Goal: Task Accomplishment & Management: Manage account settings

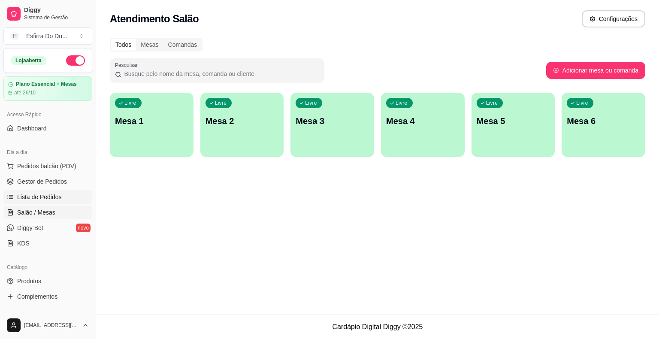
click at [36, 196] on span "Lista de Pedidos" at bounding box center [39, 197] width 45 height 9
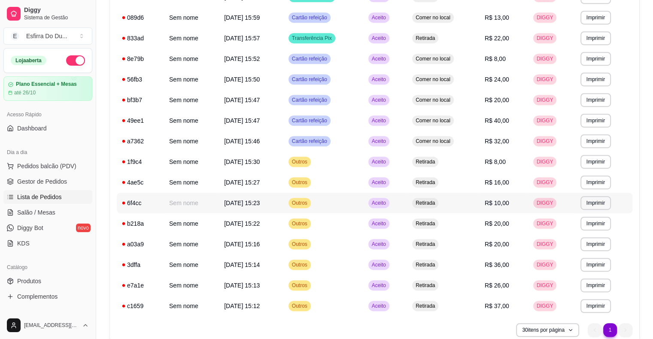
scroll to position [444, 0]
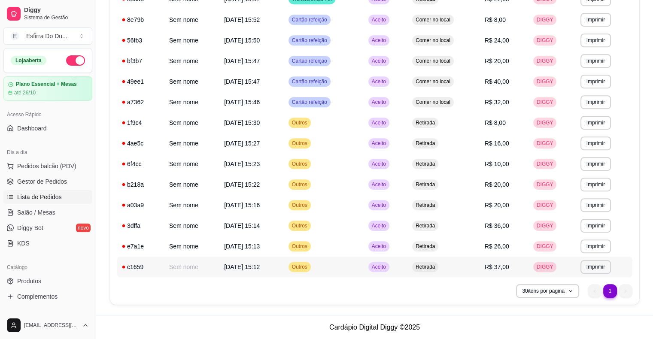
click at [380, 270] on span "Aceito" at bounding box center [379, 266] width 18 height 7
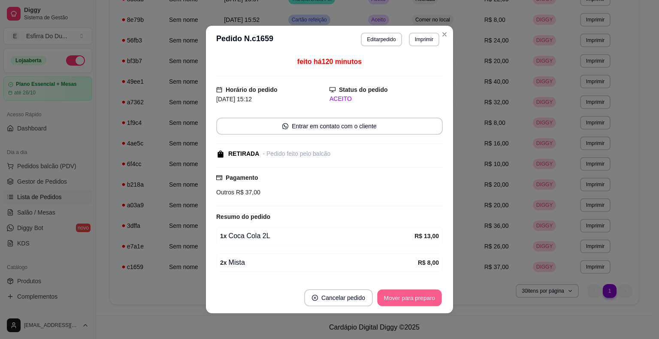
click at [402, 297] on button "Mover para preparo" at bounding box center [409, 298] width 64 height 17
click at [402, 297] on div "Mover para preparo" at bounding box center [409, 297] width 66 height 17
click at [402, 297] on button "Mover para retirada disponível" at bounding box center [395, 297] width 95 height 17
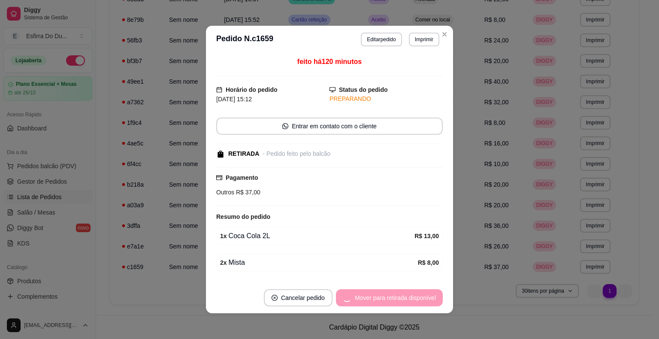
click at [402, 297] on div "Mover para retirada disponível" at bounding box center [389, 297] width 107 height 17
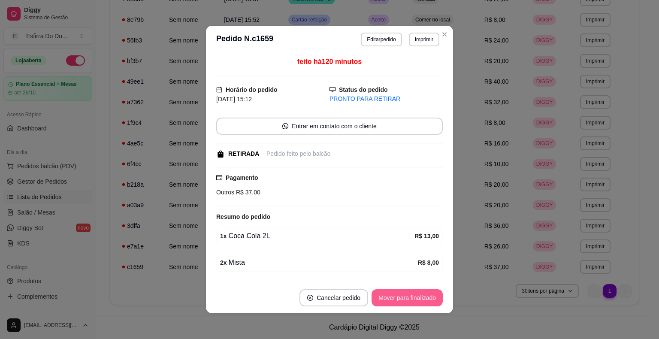
click at [402, 297] on button "Mover para finalizado" at bounding box center [407, 297] width 71 height 17
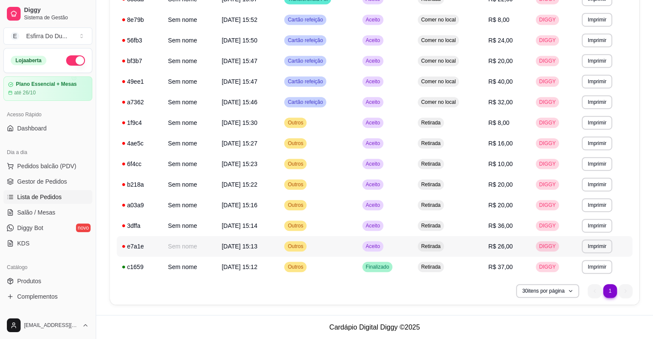
click at [378, 247] on span "Aceito" at bounding box center [373, 246] width 18 height 7
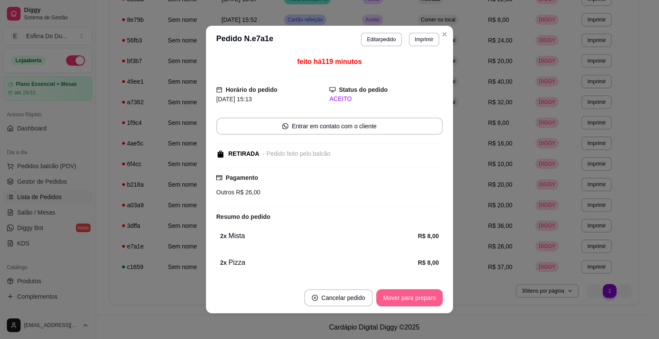
click at [391, 299] on button "Mover para preparo" at bounding box center [409, 297] width 66 height 17
click at [391, 299] on div "Mover para preparo" at bounding box center [403, 297] width 79 height 17
click at [391, 299] on button "Mover para retirada disponível" at bounding box center [395, 298] width 92 height 17
click at [391, 299] on div "Mover para retirada disponível" at bounding box center [395, 297] width 95 height 17
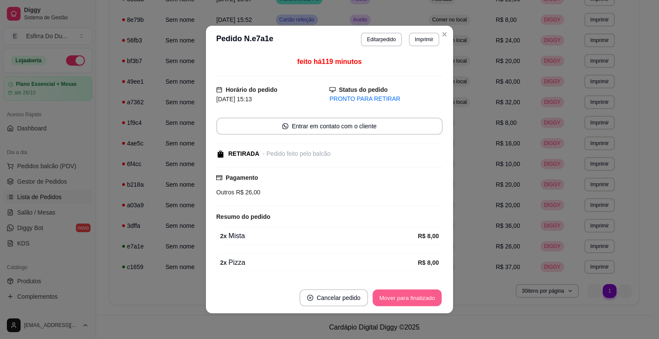
click at [391, 299] on button "Mover para finalizado" at bounding box center [407, 298] width 69 height 17
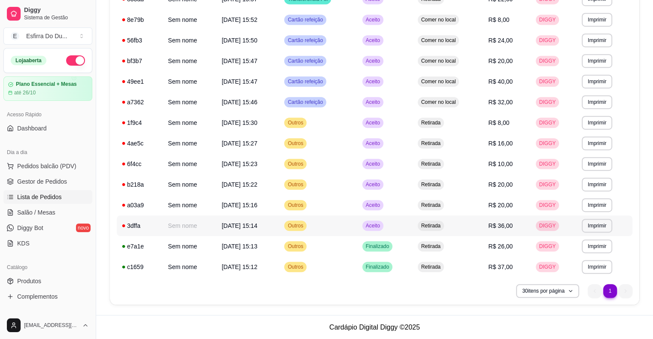
click at [373, 229] on span "Aceito" at bounding box center [373, 225] width 18 height 7
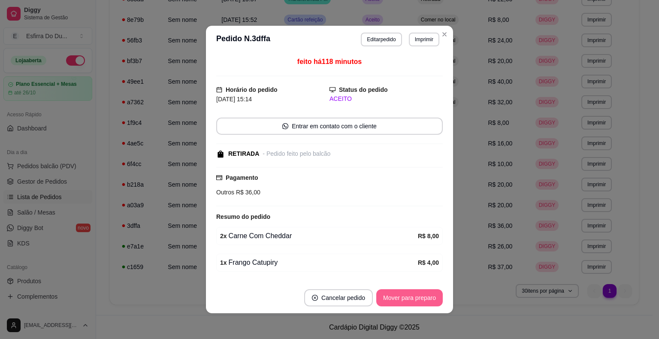
click at [393, 296] on button "Mover para preparo" at bounding box center [409, 297] width 66 height 17
click at [393, 296] on div "Mover para preparo" at bounding box center [403, 297] width 79 height 17
click at [393, 296] on button "Mover para retirada disponível" at bounding box center [395, 297] width 95 height 17
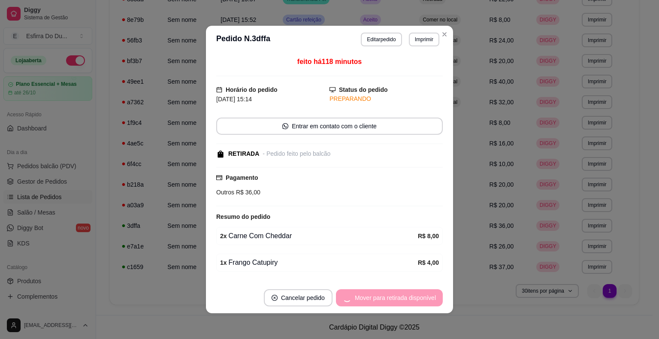
click at [393, 296] on div "Mover para retirada disponível" at bounding box center [389, 297] width 107 height 17
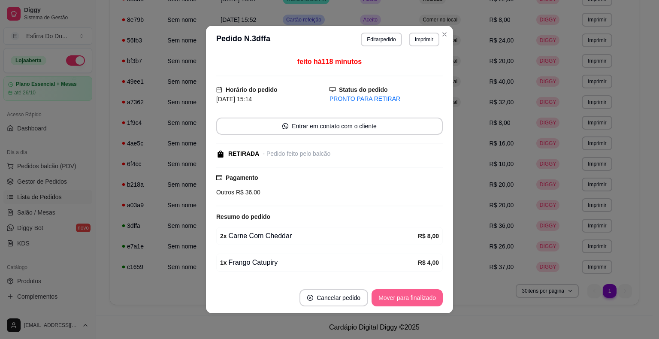
click at [393, 296] on button "Mover para finalizado" at bounding box center [407, 297] width 71 height 17
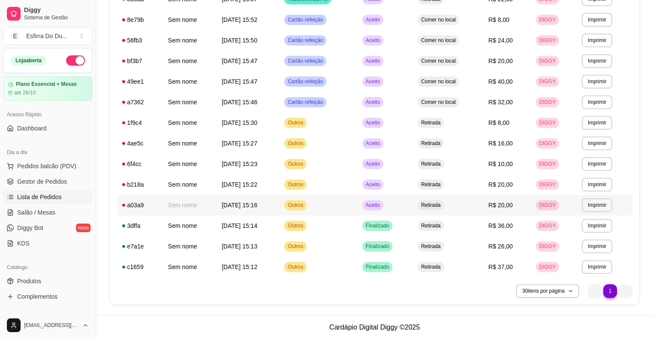
click at [377, 206] on span "Aceito" at bounding box center [373, 205] width 18 height 7
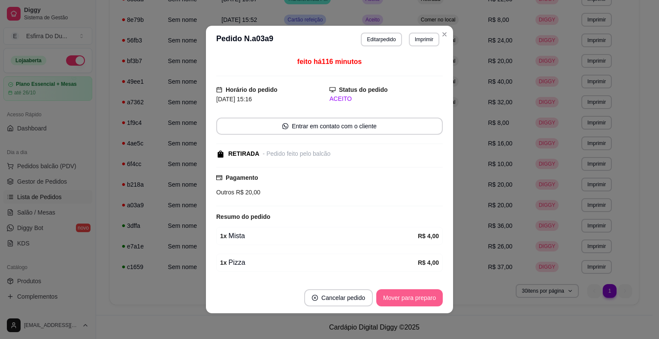
click at [406, 305] on button "Mover para preparo" at bounding box center [409, 297] width 66 height 17
click at [406, 305] on div "Mover para preparo" at bounding box center [403, 297] width 79 height 17
click at [406, 305] on button "Mover para retirada disponível" at bounding box center [395, 298] width 92 height 17
click at [406, 305] on div "Mover para retirada disponível" at bounding box center [395, 297] width 95 height 17
click at [406, 305] on button "Mover para finalizado" at bounding box center [407, 298] width 69 height 17
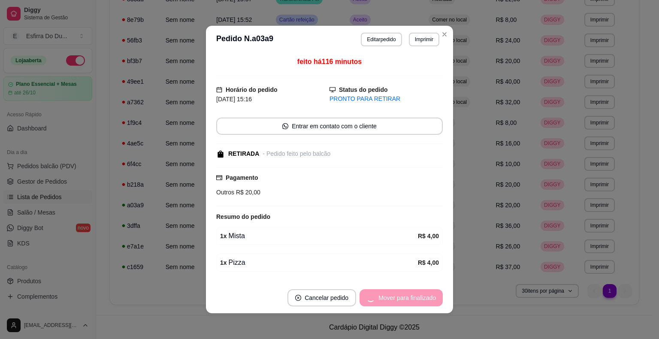
click at [406, 305] on div "Mover para finalizado" at bounding box center [401, 297] width 83 height 17
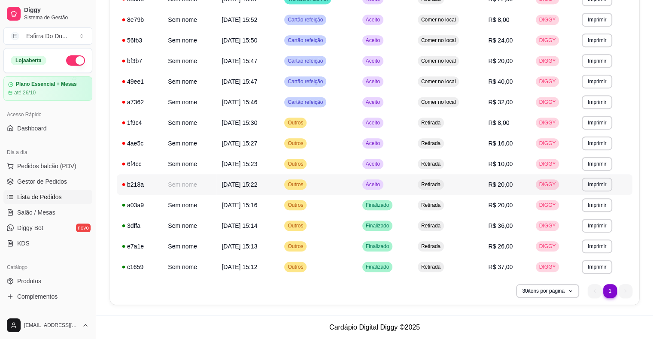
click at [381, 185] on span "Aceito" at bounding box center [373, 184] width 18 height 7
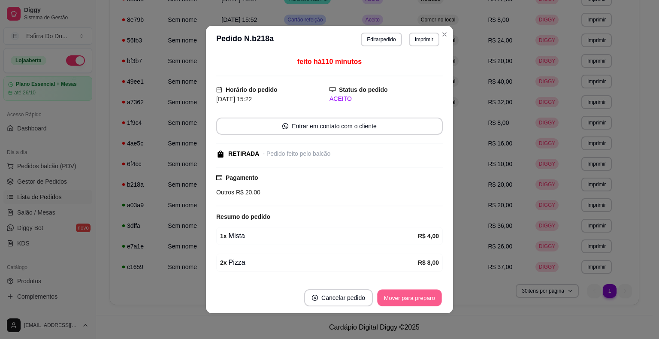
click at [416, 299] on button "Mover para preparo" at bounding box center [409, 298] width 64 height 17
click at [416, 299] on div "Mover para preparo" at bounding box center [409, 297] width 66 height 17
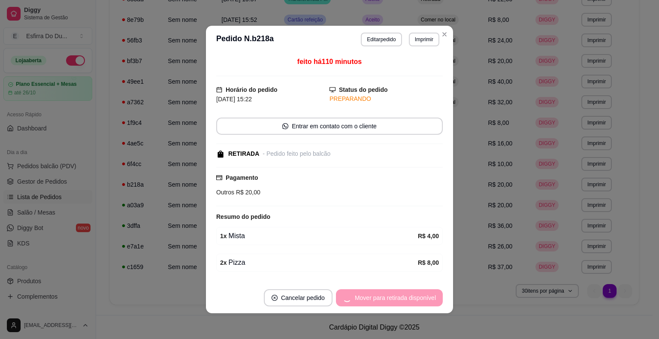
click at [416, 299] on div "Mover para retirada disponível" at bounding box center [389, 297] width 107 height 17
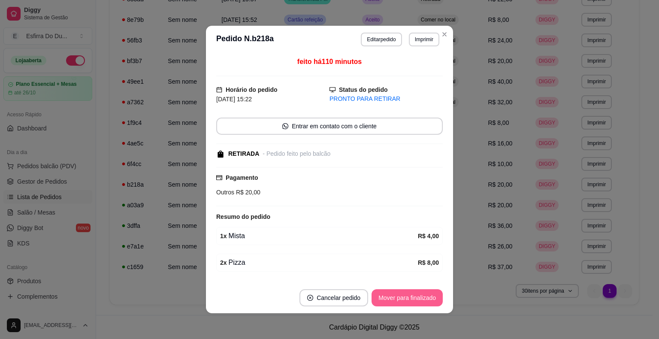
click at [416, 299] on button "Mover para finalizado" at bounding box center [407, 297] width 71 height 17
click at [416, 299] on div "Mover para finalizado" at bounding box center [401, 297] width 83 height 17
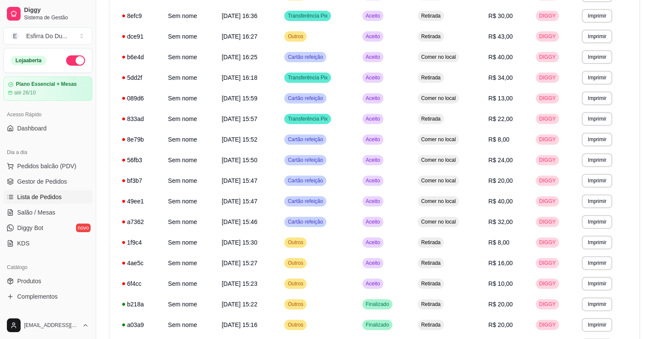
scroll to position [358, 0]
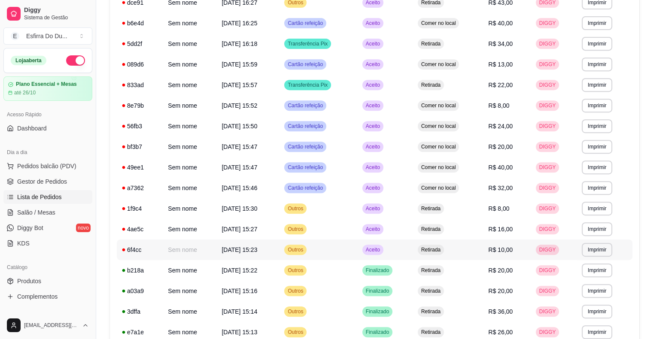
click at [381, 249] on span "Aceito" at bounding box center [373, 249] width 18 height 7
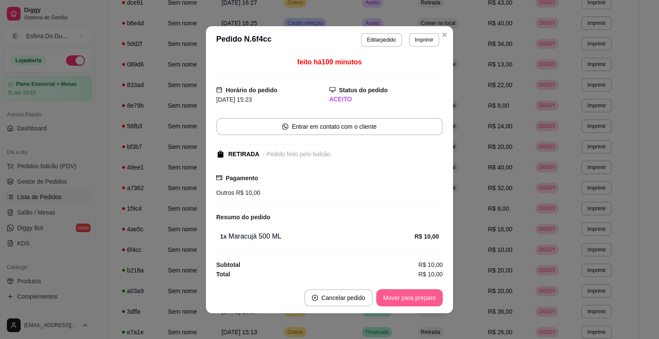
click at [391, 293] on button "Mover para preparo" at bounding box center [409, 297] width 66 height 17
click at [391, 293] on button "Mover para retirada disponível" at bounding box center [395, 297] width 92 height 17
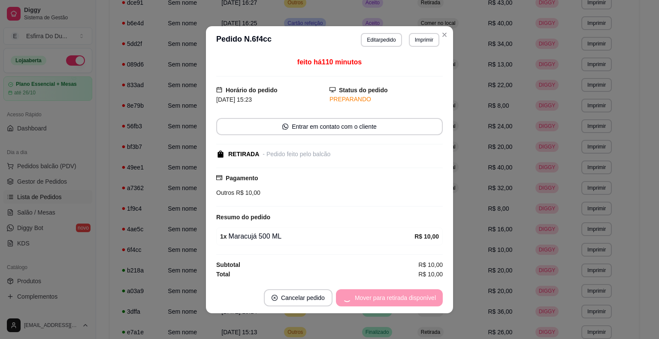
click at [391, 293] on div "Mover para retirada disponível" at bounding box center [389, 297] width 107 height 17
click at [391, 293] on div "Mover para finalizado" at bounding box center [401, 297] width 83 height 17
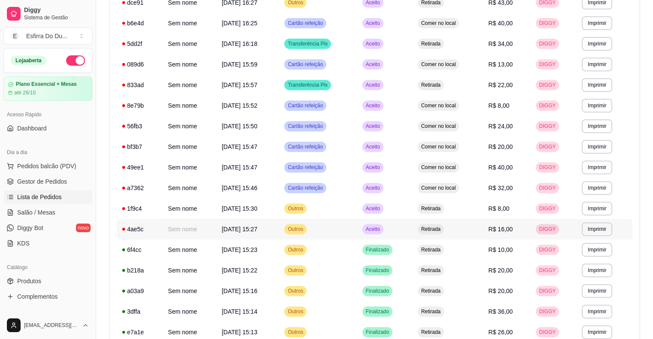
click at [375, 234] on td "Aceito" at bounding box center [384, 229] width 55 height 21
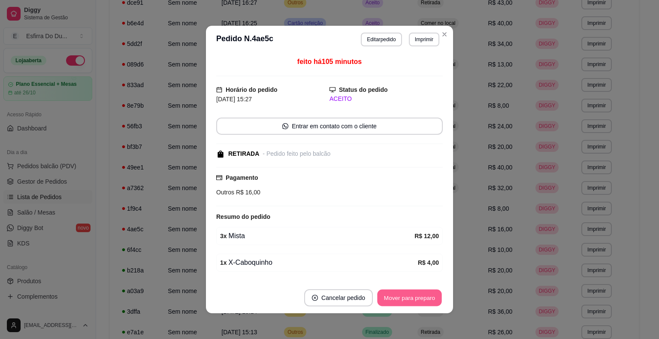
click at [399, 292] on button "Mover para preparo" at bounding box center [409, 298] width 64 height 17
click at [399, 292] on div "Mover para preparo" at bounding box center [409, 297] width 66 height 17
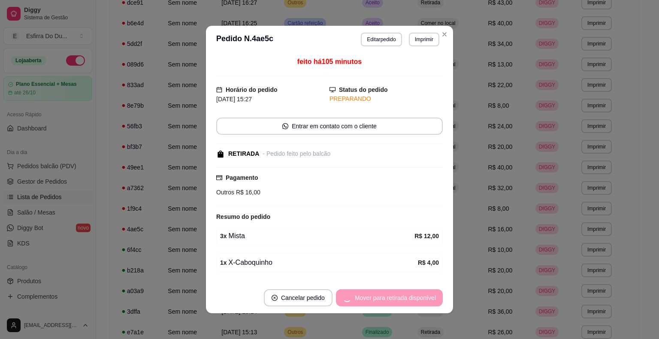
click at [399, 292] on div "Mover para retirada disponível" at bounding box center [389, 297] width 107 height 17
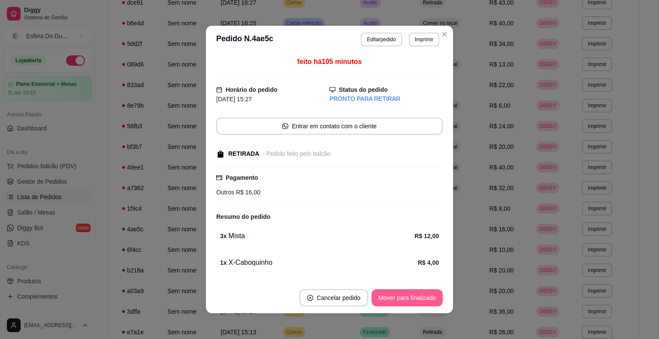
click at [399, 292] on button "Mover para finalizado" at bounding box center [407, 297] width 71 height 17
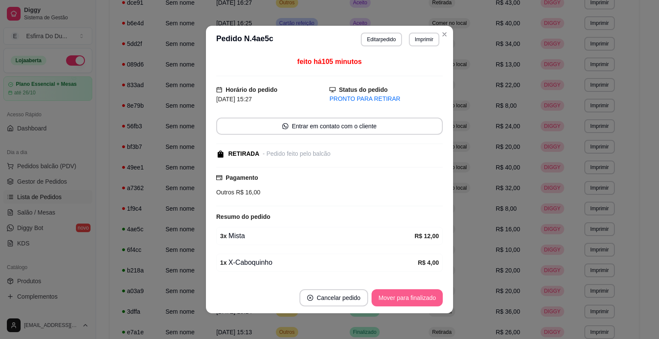
click at [399, 292] on div "Mover para finalizado" at bounding box center [407, 297] width 71 height 17
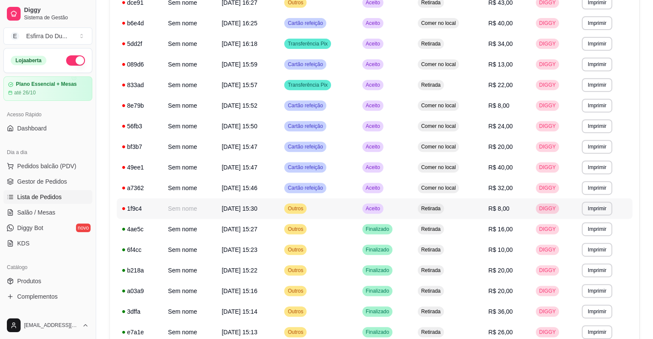
click at [381, 205] on span "Aceito" at bounding box center [373, 208] width 18 height 7
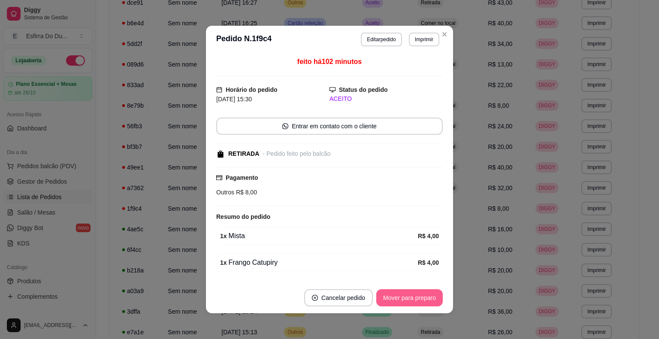
click at [416, 299] on button "Mover para preparo" at bounding box center [409, 297] width 66 height 17
click at [416, 299] on div "Mover para preparo" at bounding box center [403, 297] width 79 height 17
click at [416, 299] on button "Mover para retirada disponível" at bounding box center [395, 298] width 92 height 17
click at [416, 299] on div "Mover para retirada disponível" at bounding box center [395, 297] width 95 height 17
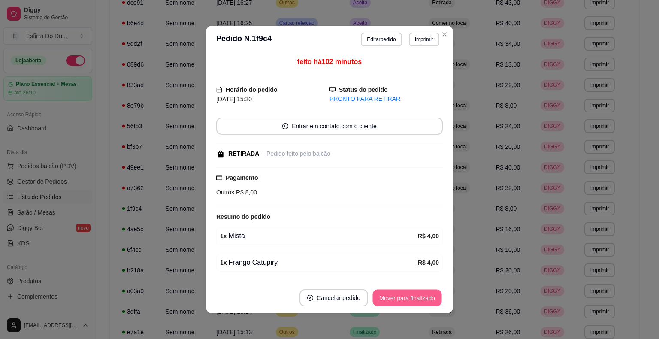
click at [429, 295] on button "Mover para finalizado" at bounding box center [407, 298] width 69 height 17
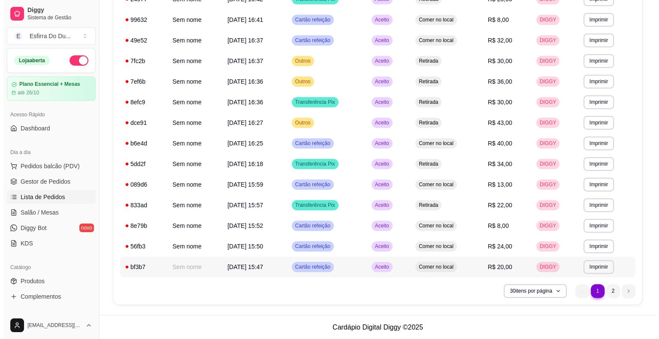
scroll to position [465, 0]
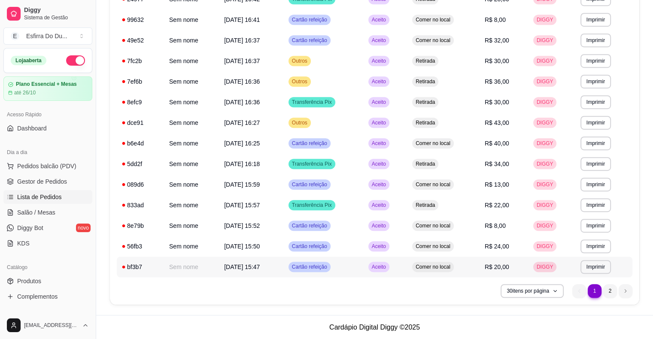
click at [387, 265] on span "Aceito" at bounding box center [379, 266] width 18 height 7
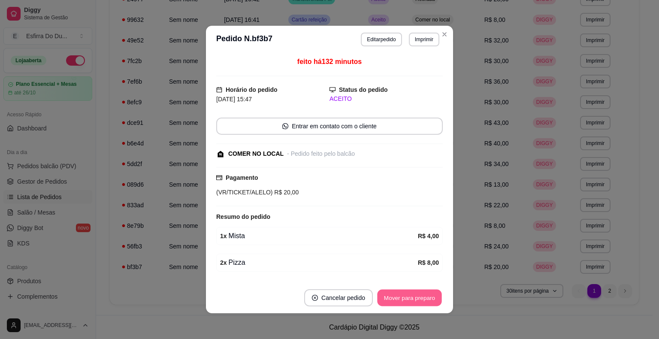
click at [395, 299] on button "Mover para preparo" at bounding box center [409, 298] width 64 height 17
click at [395, 299] on div "Mover para preparo" at bounding box center [409, 297] width 66 height 17
click at [395, 299] on div "Mover para preparo" at bounding box center [403, 297] width 79 height 17
click at [395, 299] on button "Mover para preparo" at bounding box center [409, 298] width 64 height 17
click at [395, 299] on div "Mover para preparo" at bounding box center [409, 297] width 66 height 17
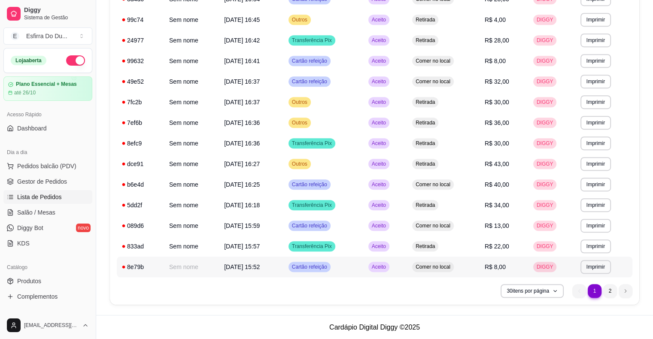
click at [383, 266] on span "Aceito" at bounding box center [379, 266] width 18 height 7
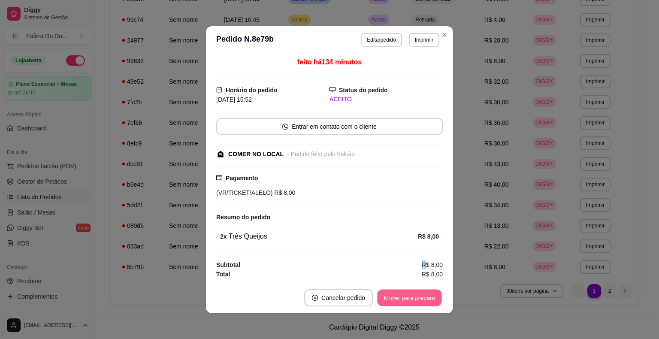
click at [398, 296] on button "Mover para preparo" at bounding box center [409, 297] width 64 height 17
click at [398, 296] on div "Mover para preparo" at bounding box center [403, 297] width 79 height 17
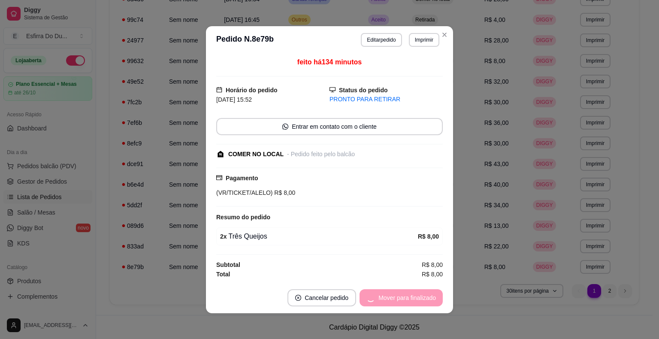
click at [398, 296] on div "Mover para finalizado" at bounding box center [401, 297] width 83 height 17
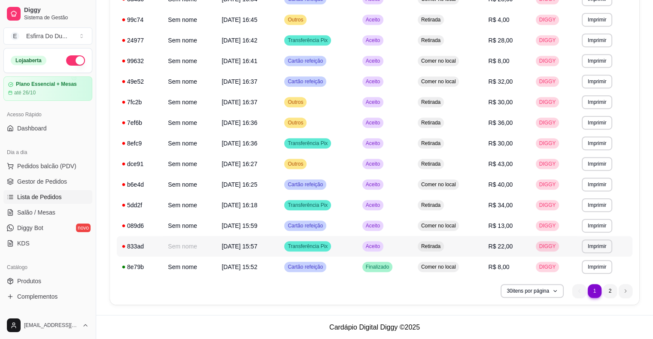
click at [378, 245] on span "Aceito" at bounding box center [373, 246] width 18 height 7
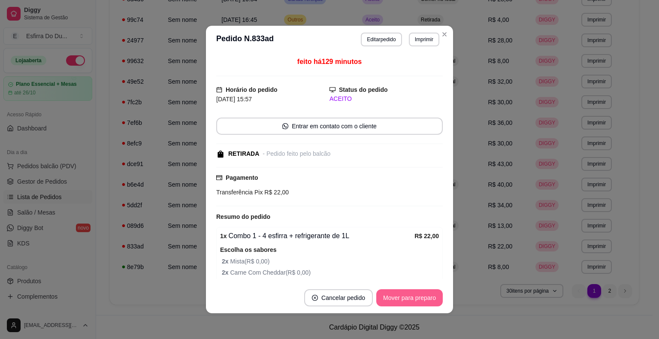
click at [405, 299] on button "Mover para preparo" at bounding box center [409, 297] width 66 height 17
click at [405, 299] on div "Mover para preparo" at bounding box center [403, 297] width 79 height 17
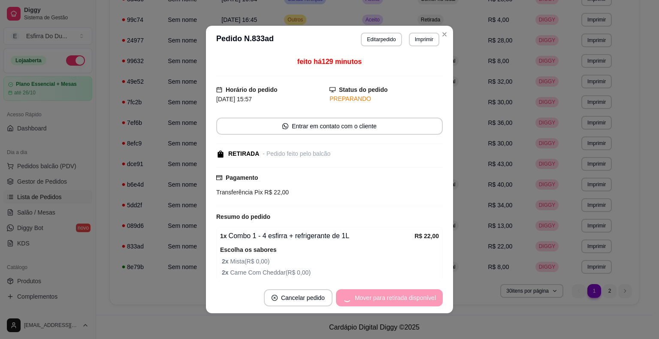
click at [405, 299] on div "Mover para retirada disponível" at bounding box center [389, 297] width 107 height 17
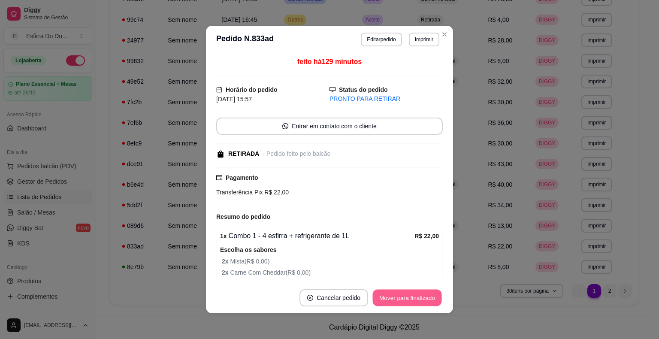
click at [405, 299] on button "Mover para finalizado" at bounding box center [407, 298] width 69 height 17
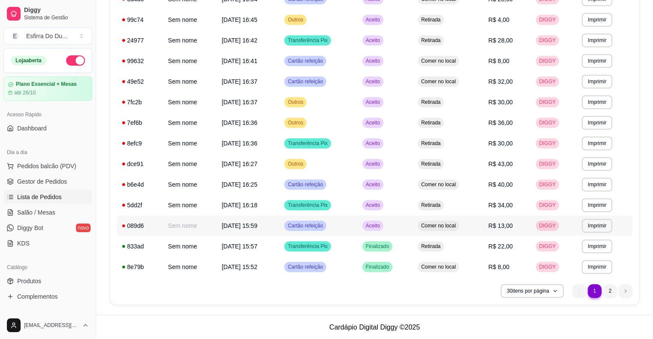
click at [381, 229] on span "Aceito" at bounding box center [373, 225] width 18 height 7
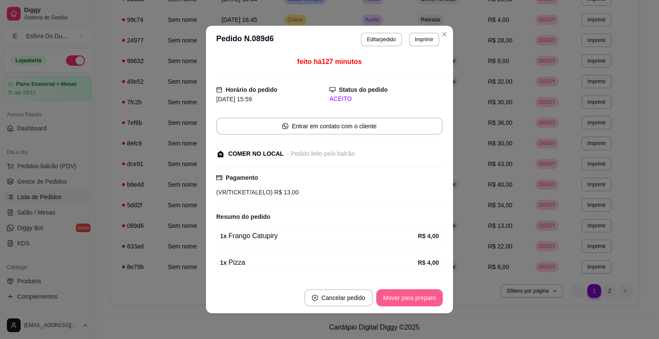
click at [389, 297] on button "Mover para preparo" at bounding box center [409, 297] width 66 height 17
click at [389, 297] on div "Mover para preparo" at bounding box center [403, 297] width 79 height 17
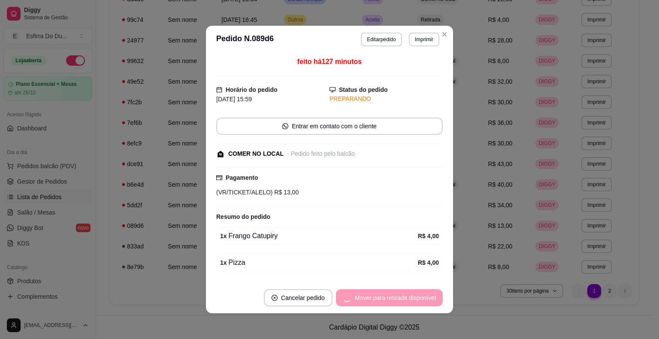
click at [389, 297] on div "Mover para retirada disponível" at bounding box center [389, 297] width 107 height 17
click at [389, 297] on div "Mover para finalizado" at bounding box center [401, 297] width 83 height 17
click at [356, 297] on button "Cancelar pedido" at bounding box center [321, 297] width 69 height 17
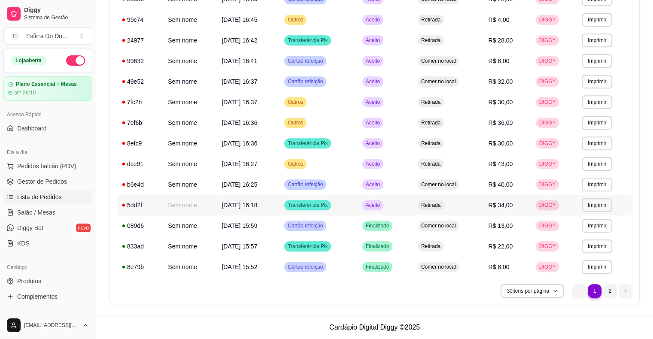
click at [374, 207] on span "Aceito" at bounding box center [373, 205] width 18 height 7
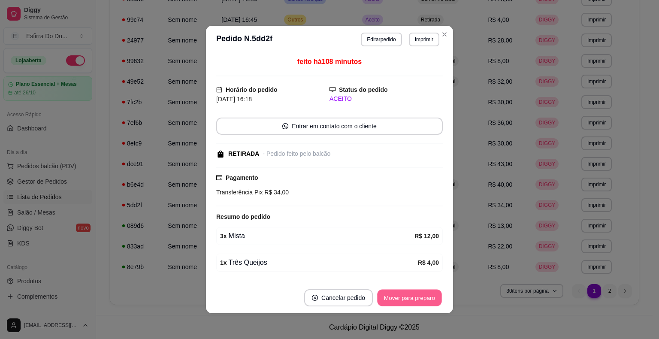
click at [411, 297] on button "Mover para preparo" at bounding box center [409, 298] width 64 height 17
click at [411, 297] on div "Mover para preparo" at bounding box center [403, 297] width 79 height 17
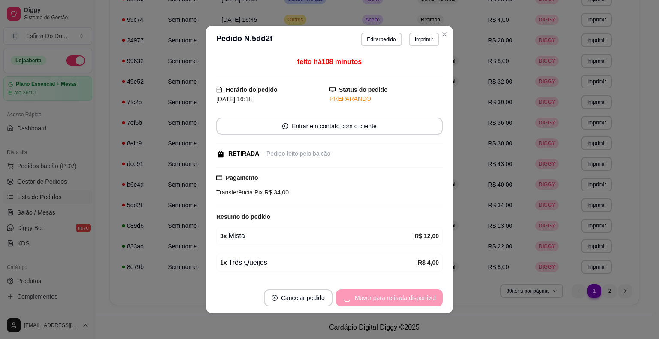
click at [411, 297] on div "Mover para retirada disponível" at bounding box center [389, 297] width 107 height 17
click at [411, 297] on div "Mover para finalizado" at bounding box center [401, 297] width 83 height 17
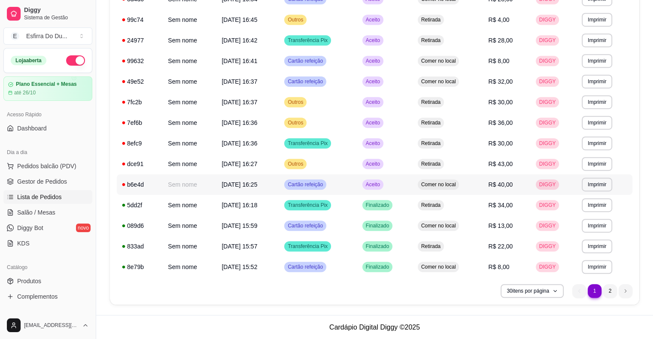
click at [376, 186] on span "Aceito" at bounding box center [373, 184] width 18 height 7
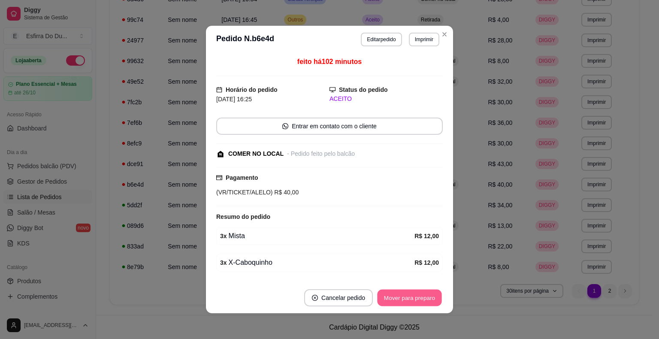
click at [402, 302] on button "Mover para preparo" at bounding box center [409, 298] width 64 height 17
click at [402, 302] on div "Mover para preparo" at bounding box center [409, 297] width 66 height 17
click at [402, 302] on button "Mover para retirada disponível" at bounding box center [395, 297] width 95 height 17
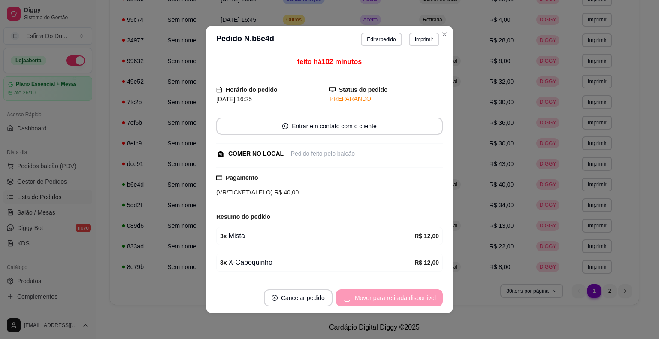
click at [402, 302] on div "Mover para retirada disponível" at bounding box center [389, 297] width 107 height 17
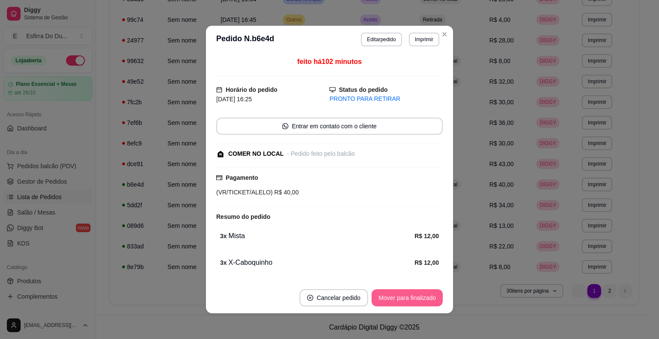
click at [403, 301] on button "Mover para finalizado" at bounding box center [407, 297] width 71 height 17
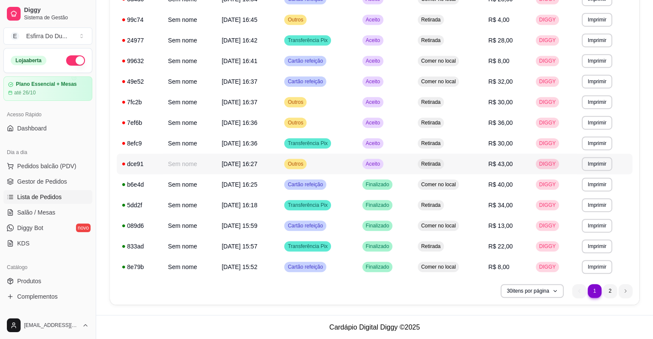
click at [381, 163] on span "Aceito" at bounding box center [373, 163] width 18 height 7
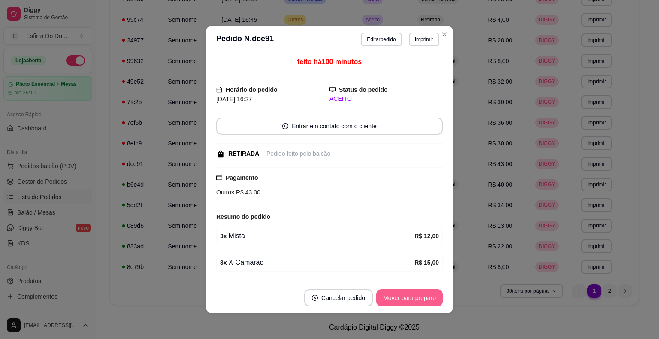
click at [394, 295] on button "Mover para preparo" at bounding box center [409, 297] width 66 height 17
click at [394, 295] on div "Mover para preparo" at bounding box center [403, 297] width 79 height 17
click at [394, 295] on button "Mover para retirada disponível" at bounding box center [395, 298] width 92 height 17
click at [394, 295] on div "Mover para retirada disponível" at bounding box center [395, 297] width 95 height 17
click at [394, 295] on button "Mover para finalizado" at bounding box center [407, 297] width 71 height 17
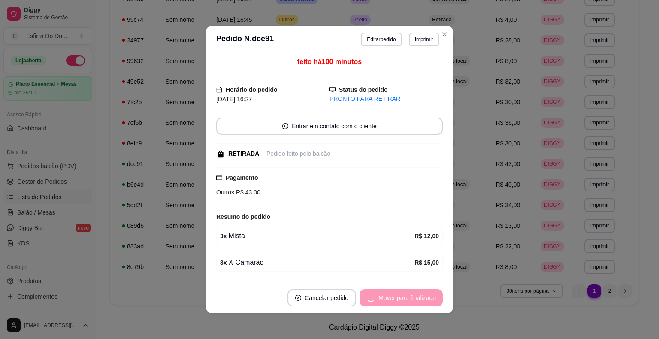
click at [394, 295] on div "Mover para finalizado" at bounding box center [401, 297] width 83 height 17
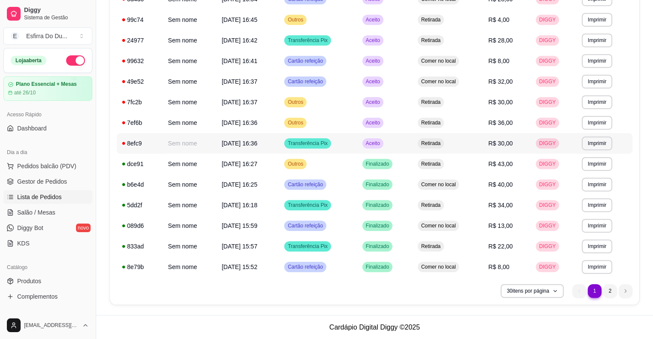
click at [381, 145] on span "Aceito" at bounding box center [373, 143] width 18 height 7
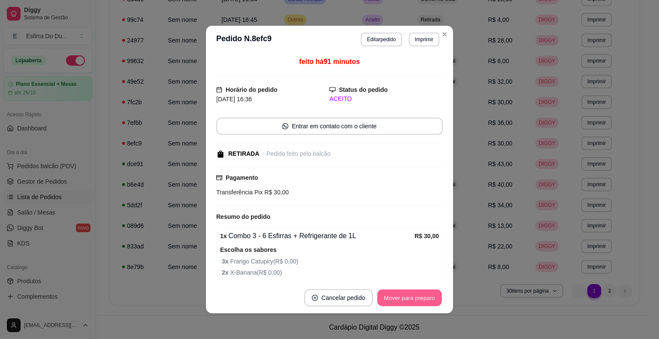
click at [393, 300] on button "Mover para preparo" at bounding box center [409, 298] width 64 height 17
click at [393, 300] on div "Mover para preparo" at bounding box center [403, 297] width 79 height 17
click at [393, 299] on button "Mover para retirada disponível" at bounding box center [395, 297] width 95 height 17
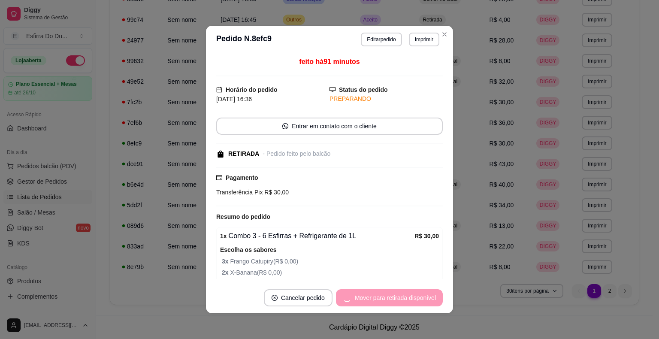
click at [392, 299] on div "Mover para retirada disponível" at bounding box center [389, 297] width 107 height 17
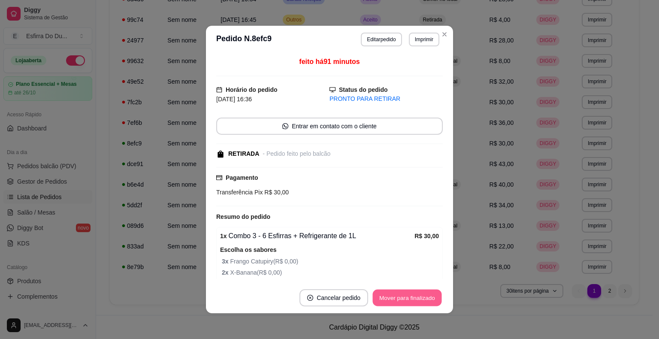
click at [392, 299] on button "Mover para finalizado" at bounding box center [407, 298] width 69 height 17
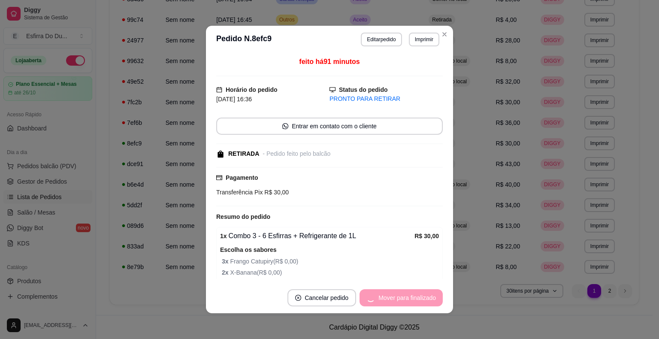
click at [392, 299] on div "Mover para finalizado" at bounding box center [401, 297] width 83 height 17
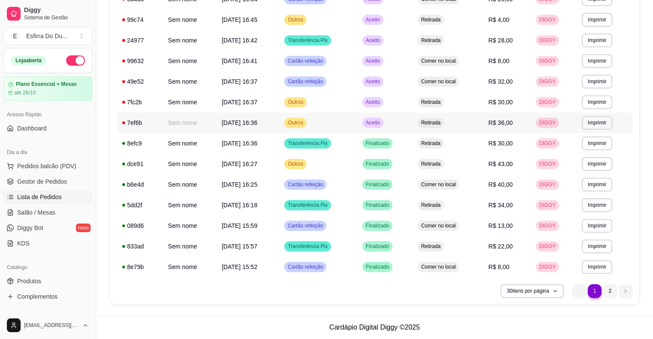
click at [381, 121] on span "Aceito" at bounding box center [373, 122] width 18 height 7
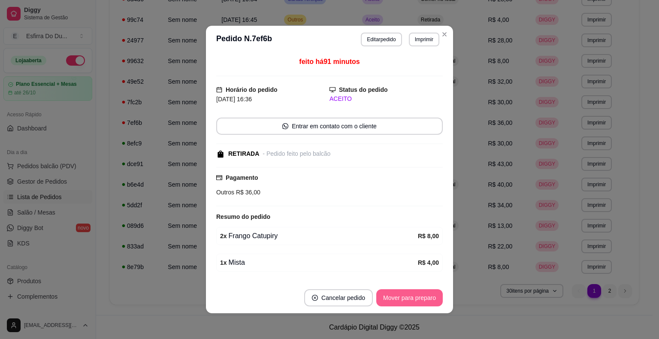
click at [392, 296] on button "Mover para preparo" at bounding box center [409, 297] width 66 height 17
click at [392, 296] on div "Mover para preparo" at bounding box center [403, 297] width 79 height 17
click at [392, 296] on button "Mover para retirada disponível" at bounding box center [395, 298] width 92 height 17
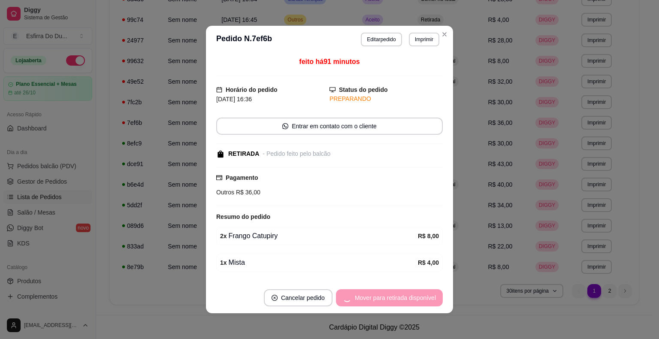
click at [392, 296] on div "Mover para retirada disponível" at bounding box center [389, 297] width 107 height 17
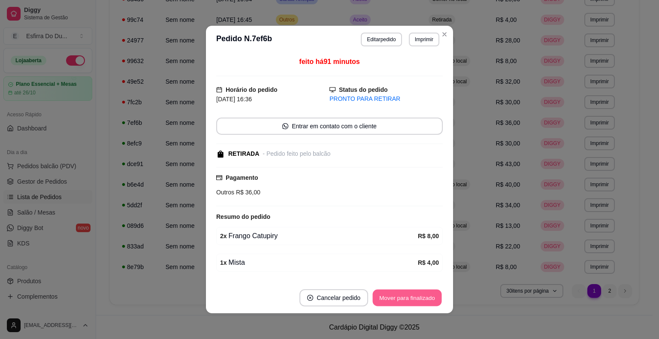
click at [391, 297] on button "Mover para finalizado" at bounding box center [407, 298] width 69 height 17
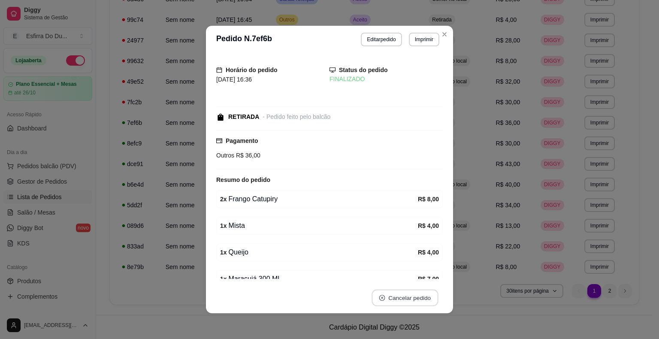
click at [391, 297] on button "Cancelar pedido" at bounding box center [405, 298] width 66 height 17
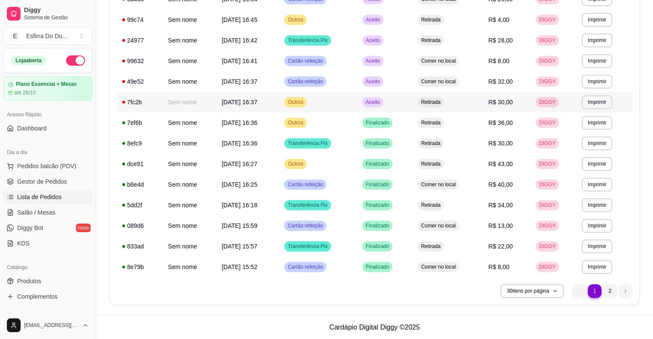
click at [381, 105] on span "Aceito" at bounding box center [373, 102] width 18 height 7
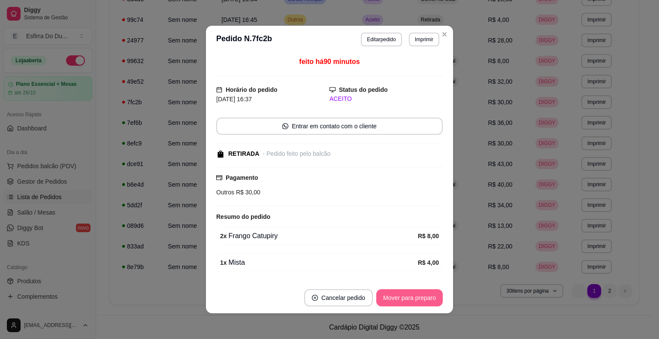
click at [388, 298] on button "Mover para preparo" at bounding box center [409, 297] width 66 height 17
click at [388, 298] on div "Mover para preparo" at bounding box center [403, 297] width 79 height 17
click at [388, 296] on button "Mover para retirada disponível" at bounding box center [395, 297] width 95 height 17
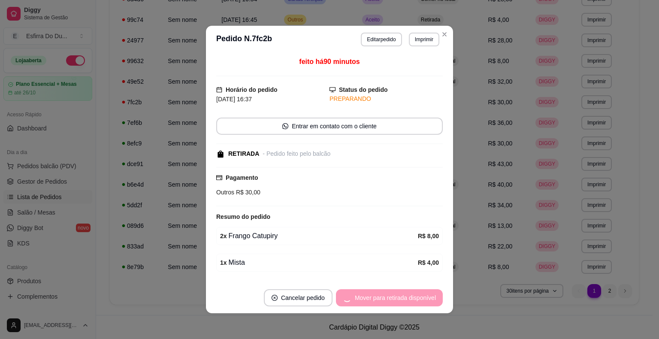
click at [388, 296] on div "Mover para retirada disponível" at bounding box center [389, 297] width 107 height 17
